Goal: Information Seeking & Learning: Learn about a topic

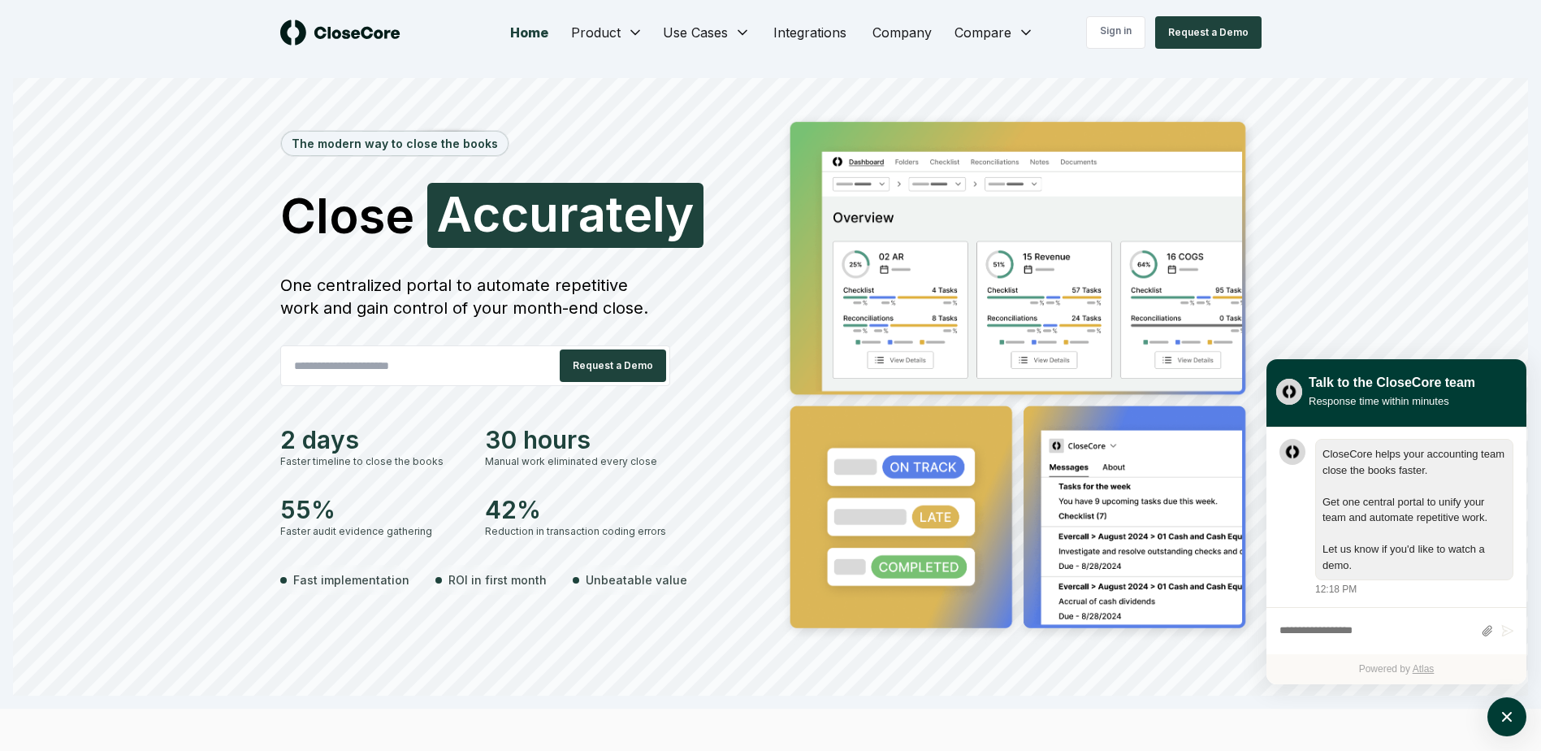
scroll to position [1, 0]
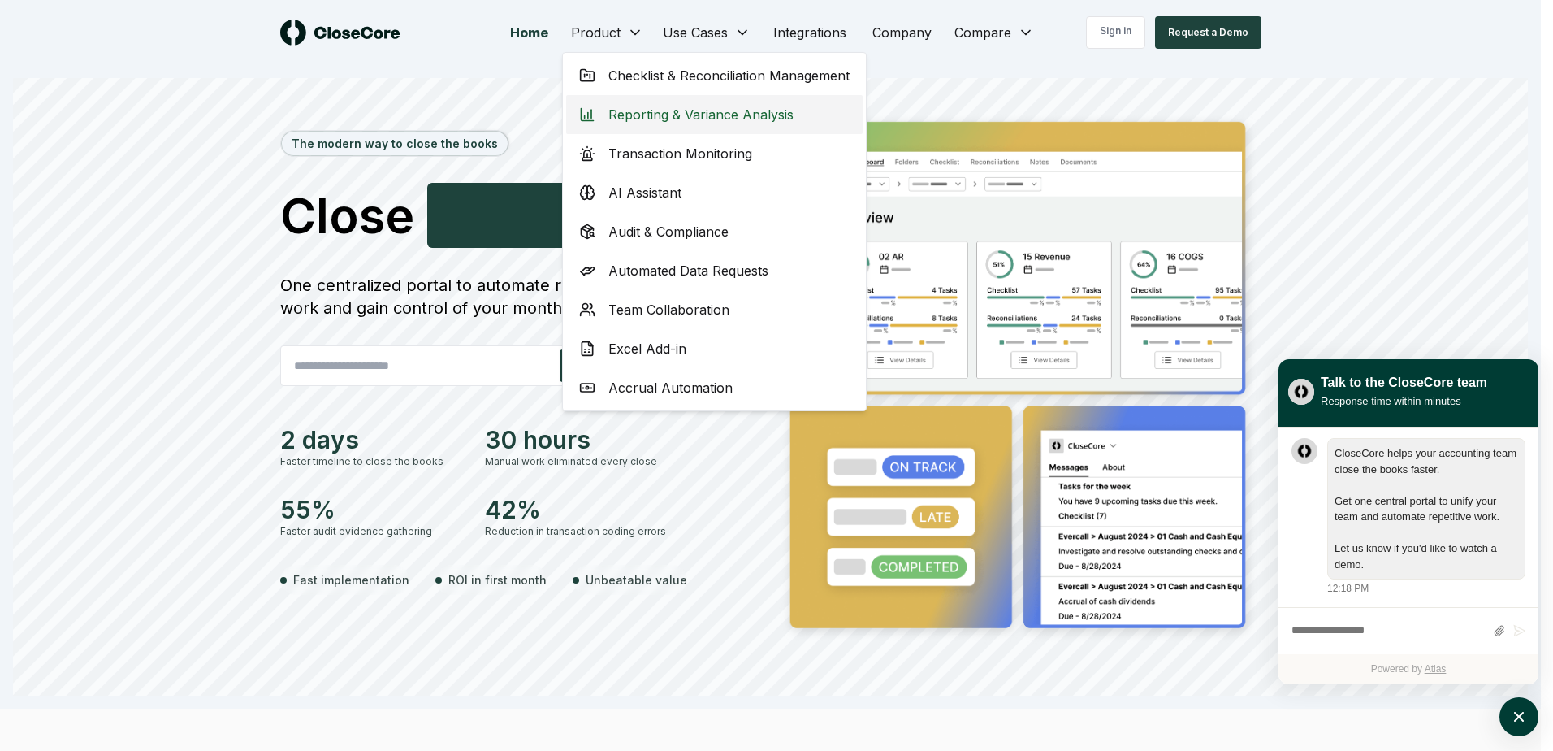
click at [680, 116] on span "Reporting & Variance Analysis" at bounding box center [700, 114] width 185 height 19
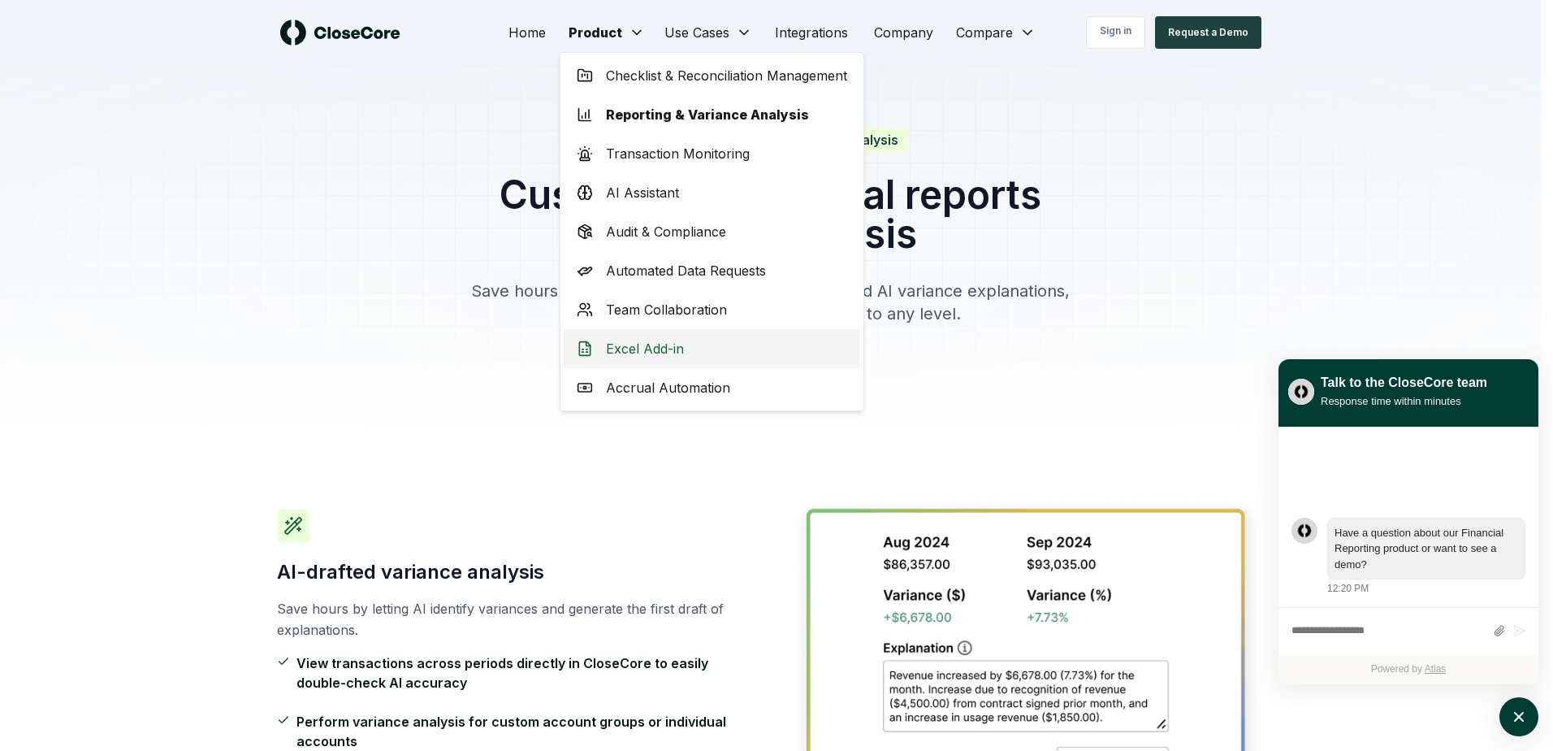
click at [655, 351] on span "Excel Add-in" at bounding box center [645, 348] width 78 height 19
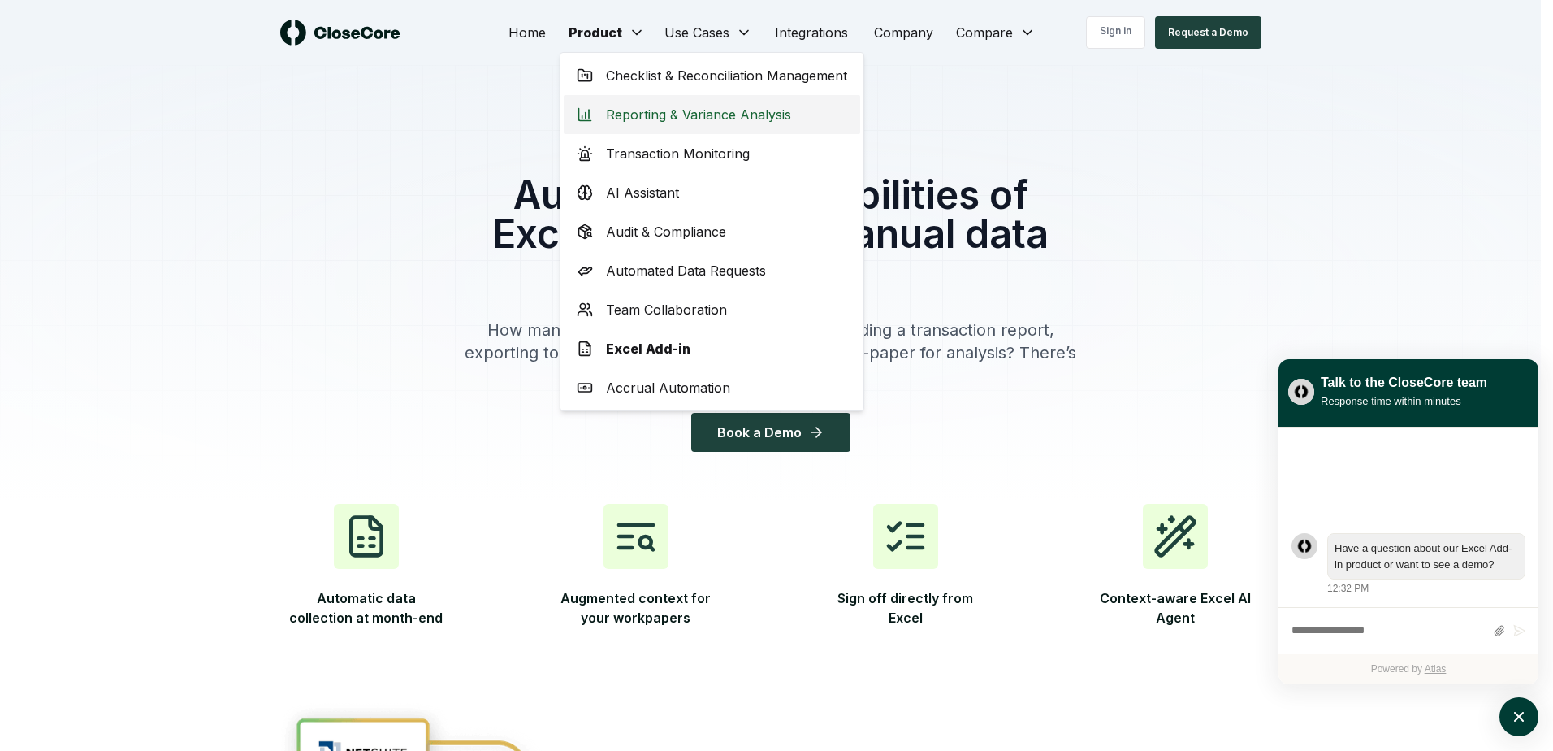
click at [689, 111] on span "Reporting & Variance Analysis" at bounding box center [698, 114] width 185 height 19
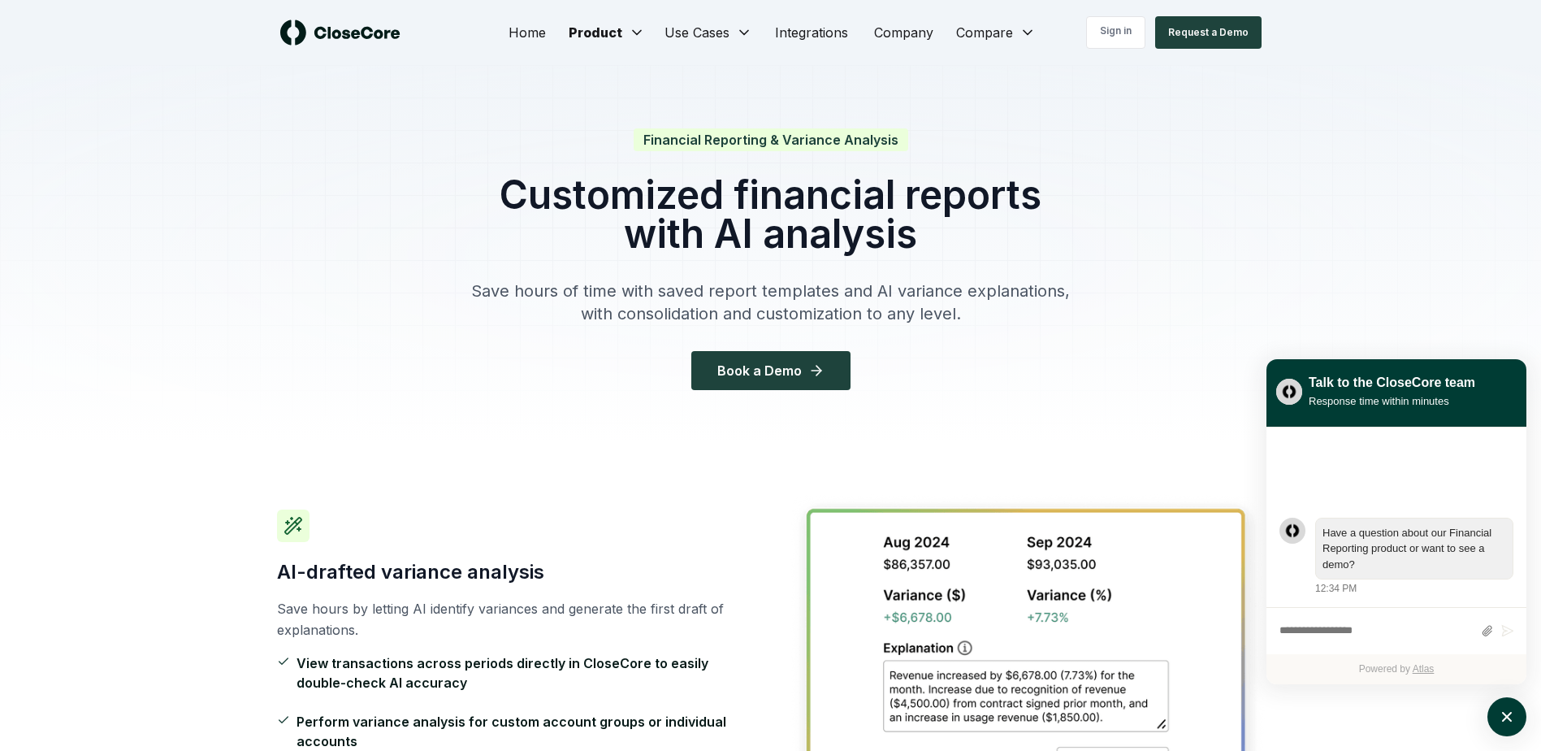
click at [1306, 244] on div at bounding box center [770, 253] width 1541 height 377
